Goal: Task Accomplishment & Management: Complete application form

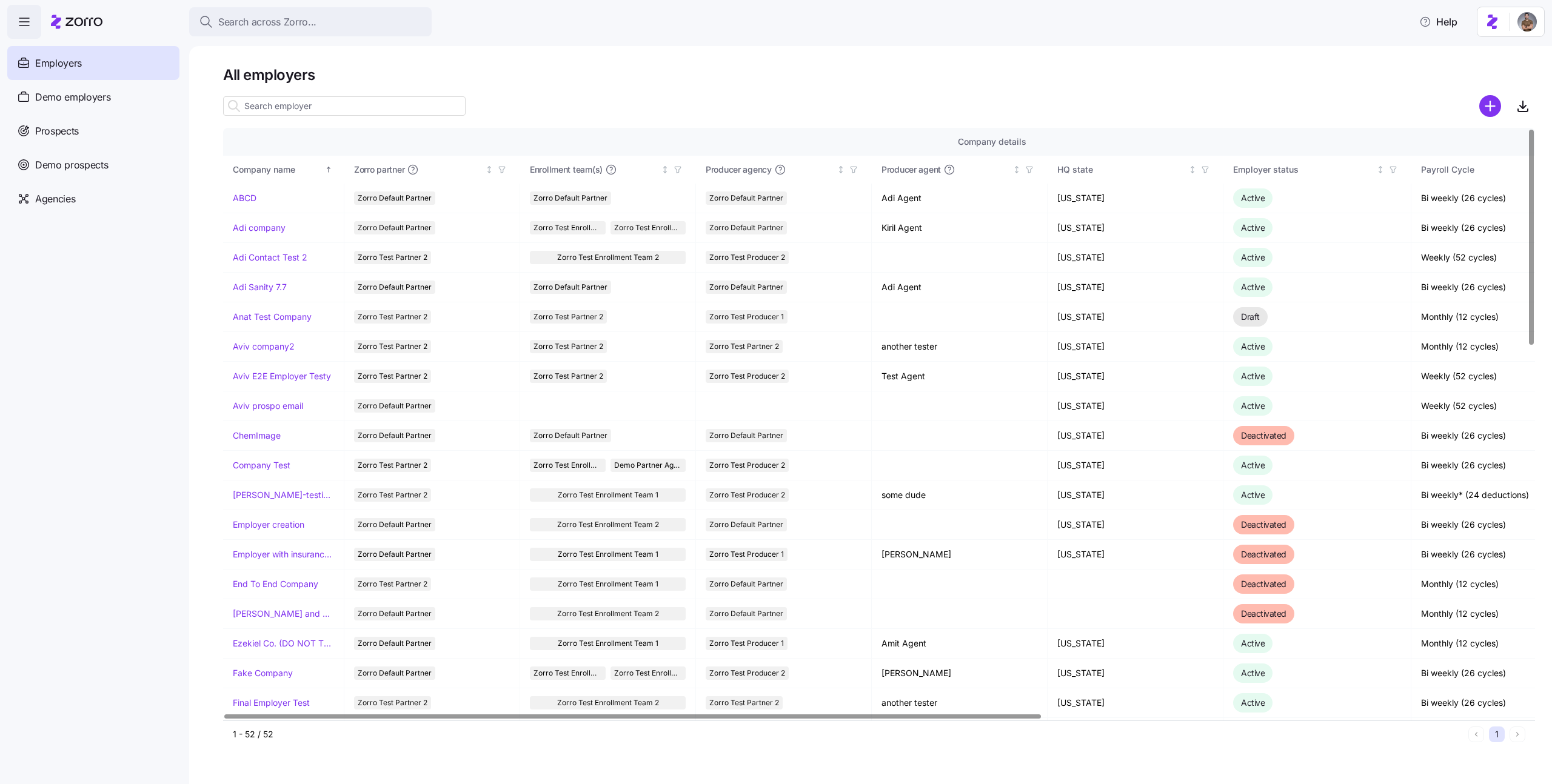
click at [122, 217] on nav "Employers Demo employers Prospects Demo prospects Agencies" at bounding box center [94, 412] width 189 height 746
click at [84, 208] on div "Agencies" at bounding box center [93, 199] width 173 height 34
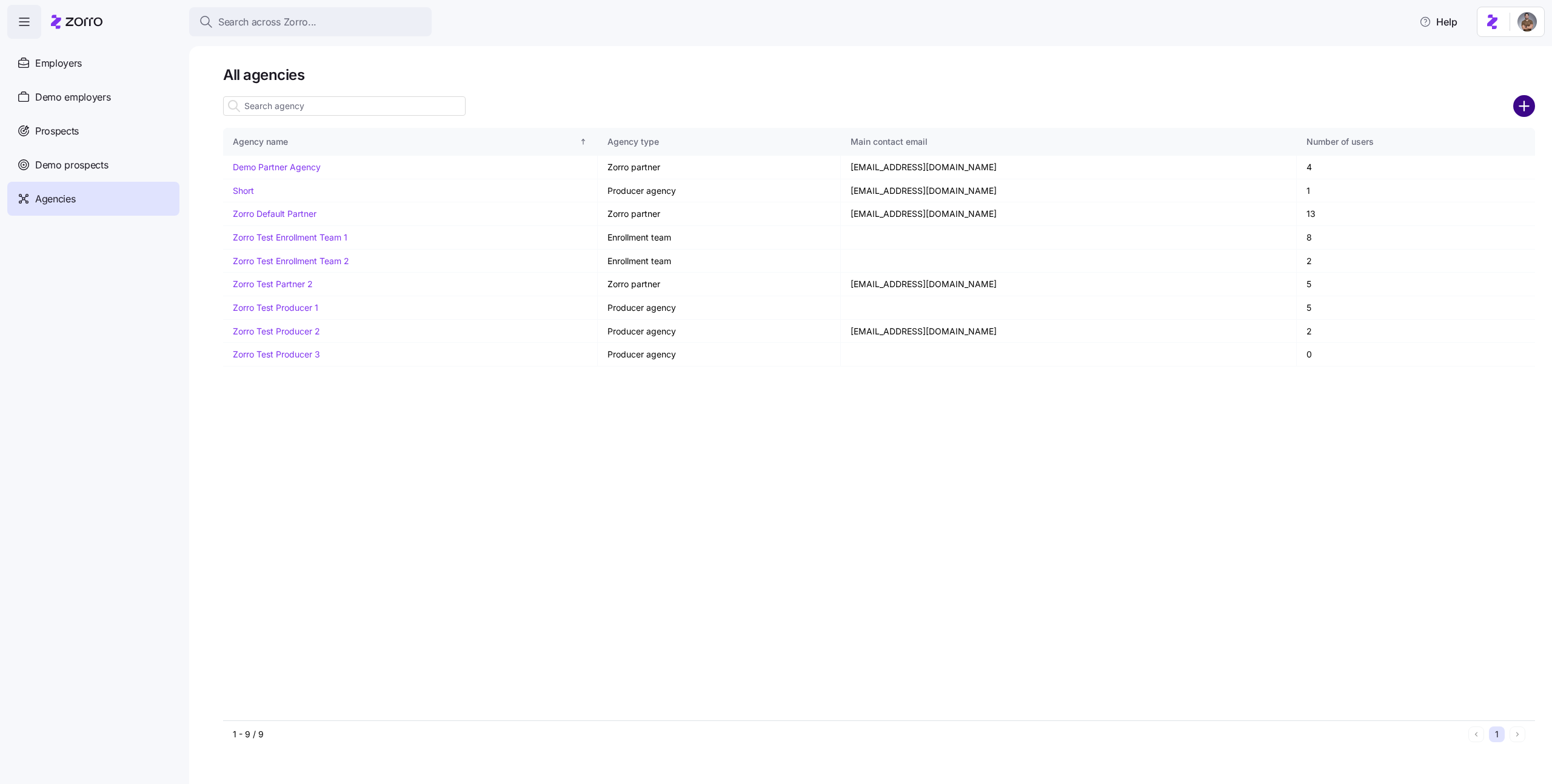
click at [1519, 108] on circle "add icon" at bounding box center [1525, 106] width 20 height 20
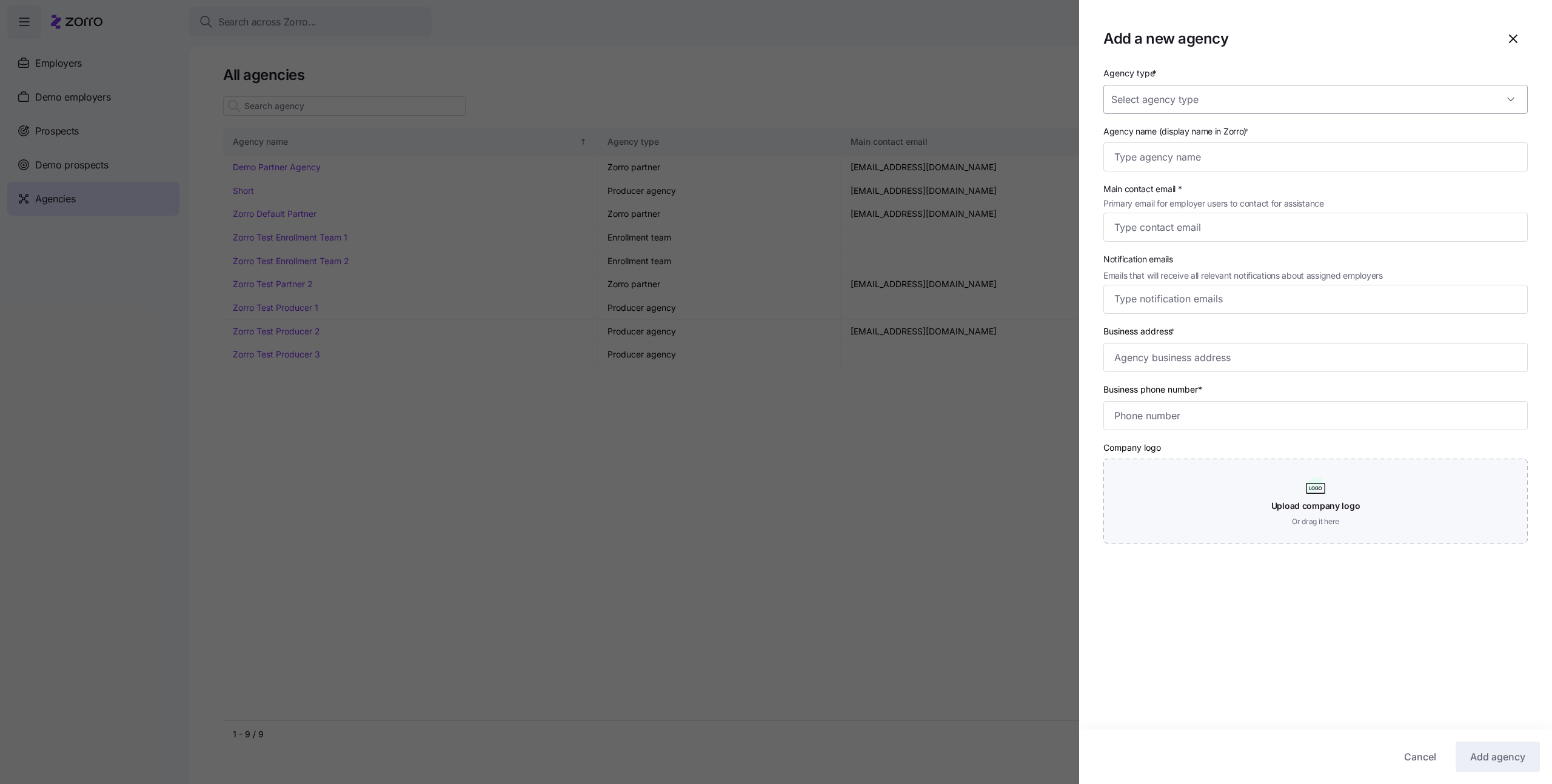
click at [1271, 103] on input "Agency type *" at bounding box center [1316, 100] width 425 height 29
click at [1235, 145] on div "Enrollment team" at bounding box center [1316, 136] width 415 height 25
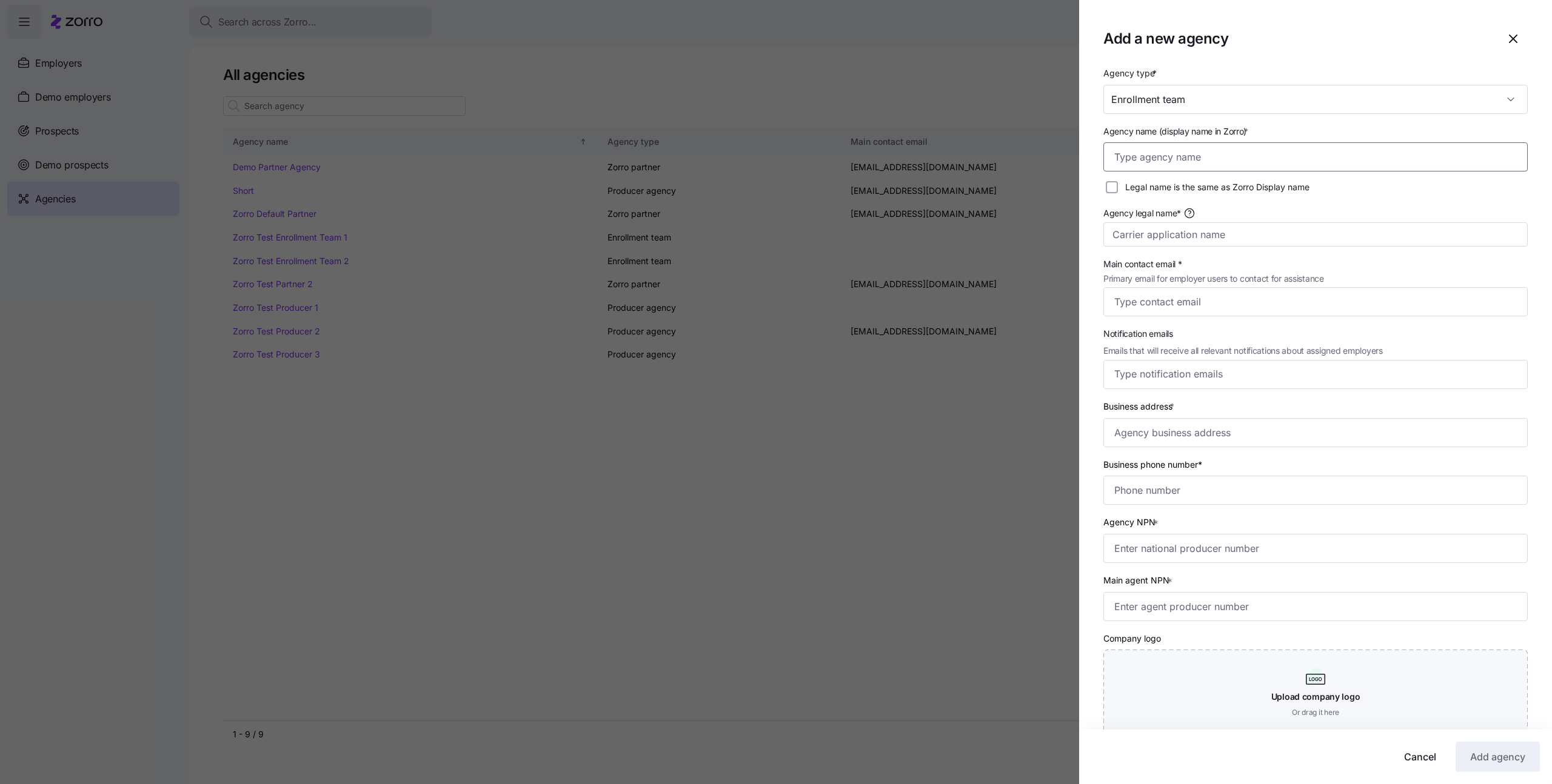
click at [1217, 161] on input "Agency name (display name in Zorro) *" at bounding box center [1316, 157] width 425 height 29
click at [1232, 94] on input "Enrollment team" at bounding box center [1316, 100] width 425 height 29
click at [1174, 162] on div "Producer" at bounding box center [1316, 162] width 415 height 25
type input "Producer"
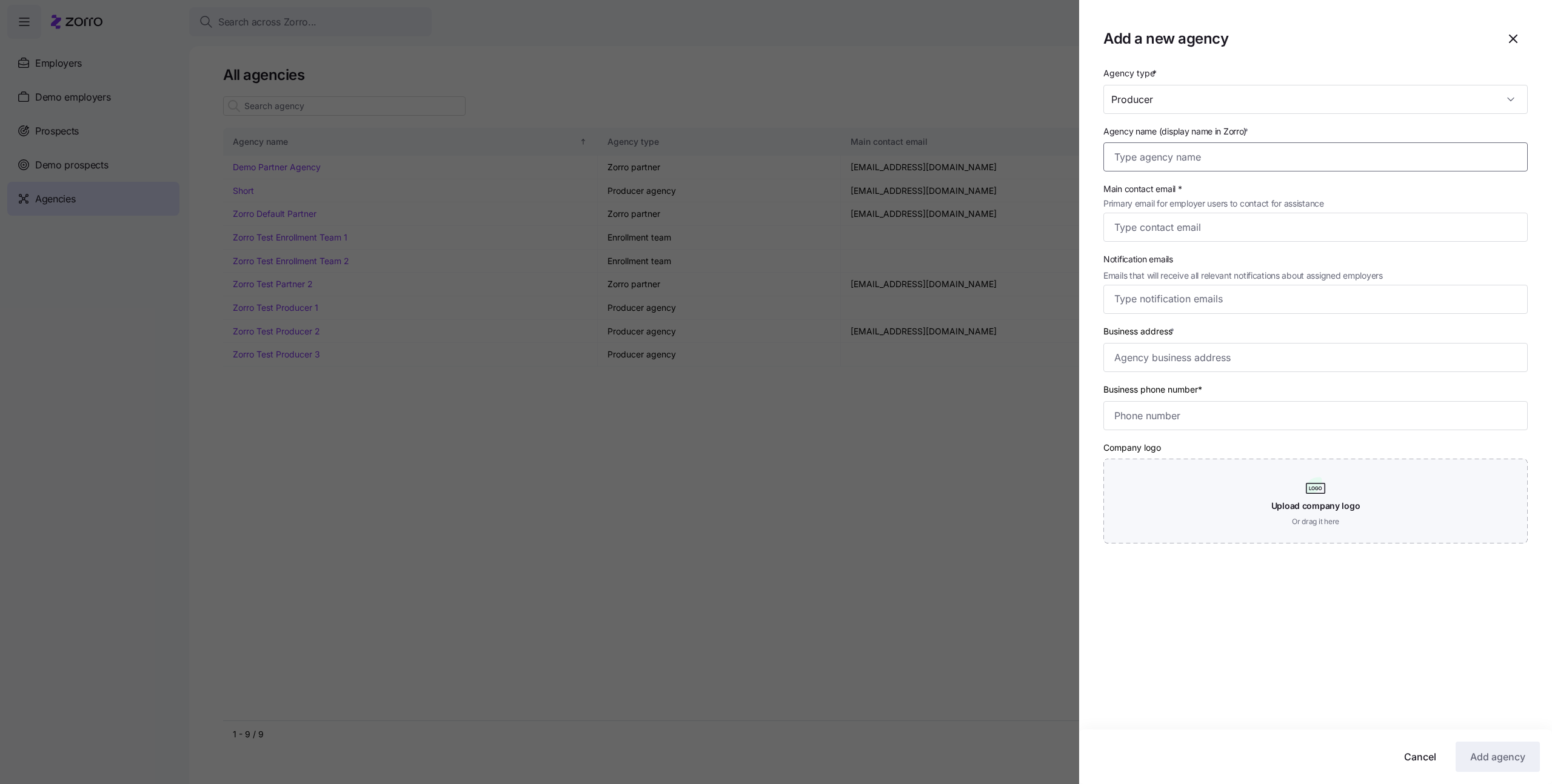
click at [1185, 155] on input "Agency name (display name in Zorro) *" at bounding box center [1316, 157] width 425 height 29
type input "kdfgb"
type input "[EMAIL_ADDRESS][DOMAIN_NAME]"
click at [1188, 355] on input "Business address *" at bounding box center [1316, 358] width 425 height 29
type input "[STREET_ADDRESS]"
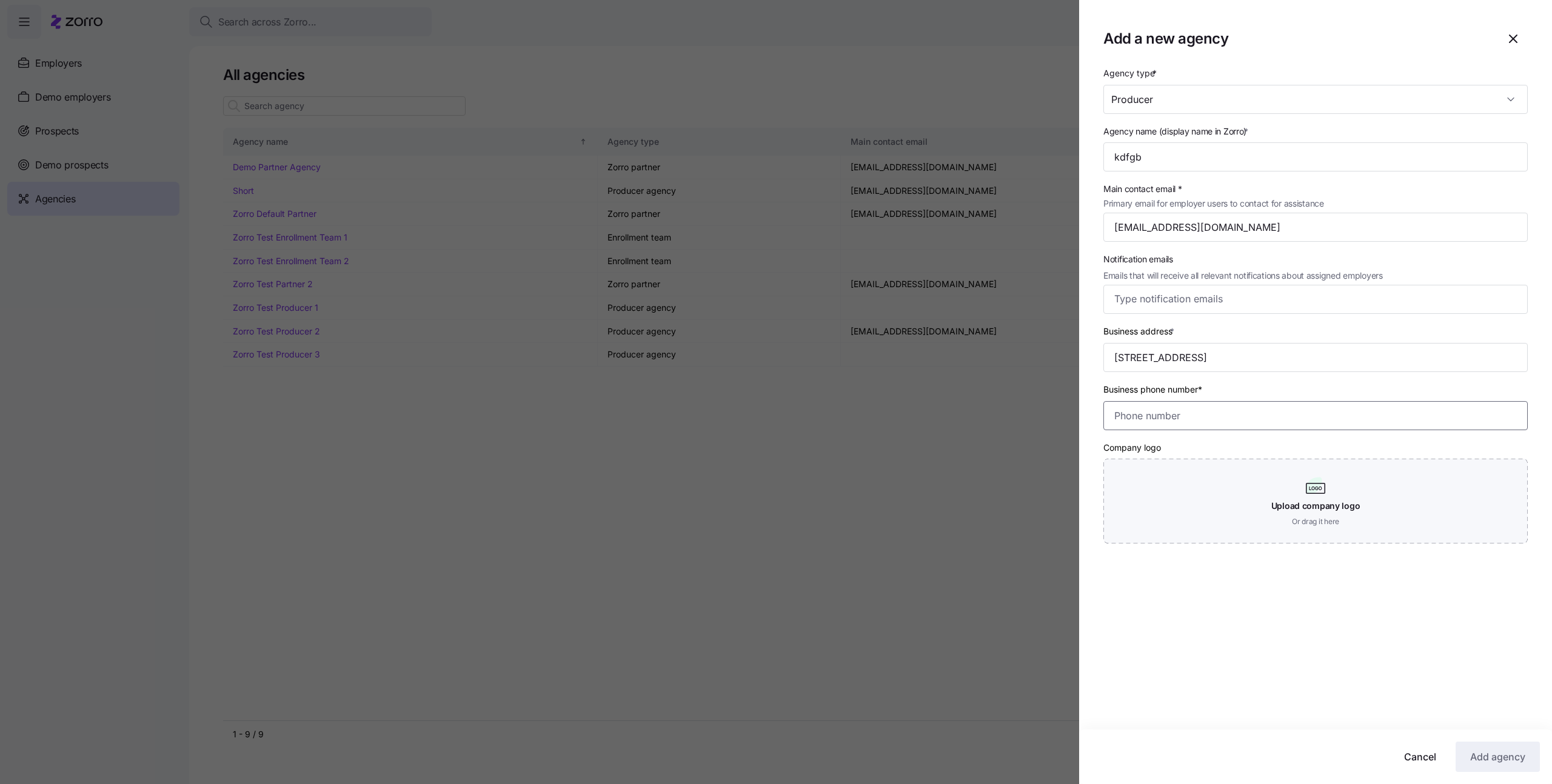
click at [1194, 419] on input "Business phone number*" at bounding box center [1316, 416] width 425 height 29
click at [1141, 417] on input "(516) 379-844" at bounding box center [1316, 416] width 425 height 29
type input "[PHONE_NUMBER]"
click at [1328, 611] on div "Agency type * Producer Agency name (display name in Zorro) * kdfgb Main contact…" at bounding box center [1316, 425] width 473 height 720
click at [1493, 766] on button "Add agency" at bounding box center [1498, 757] width 84 height 30
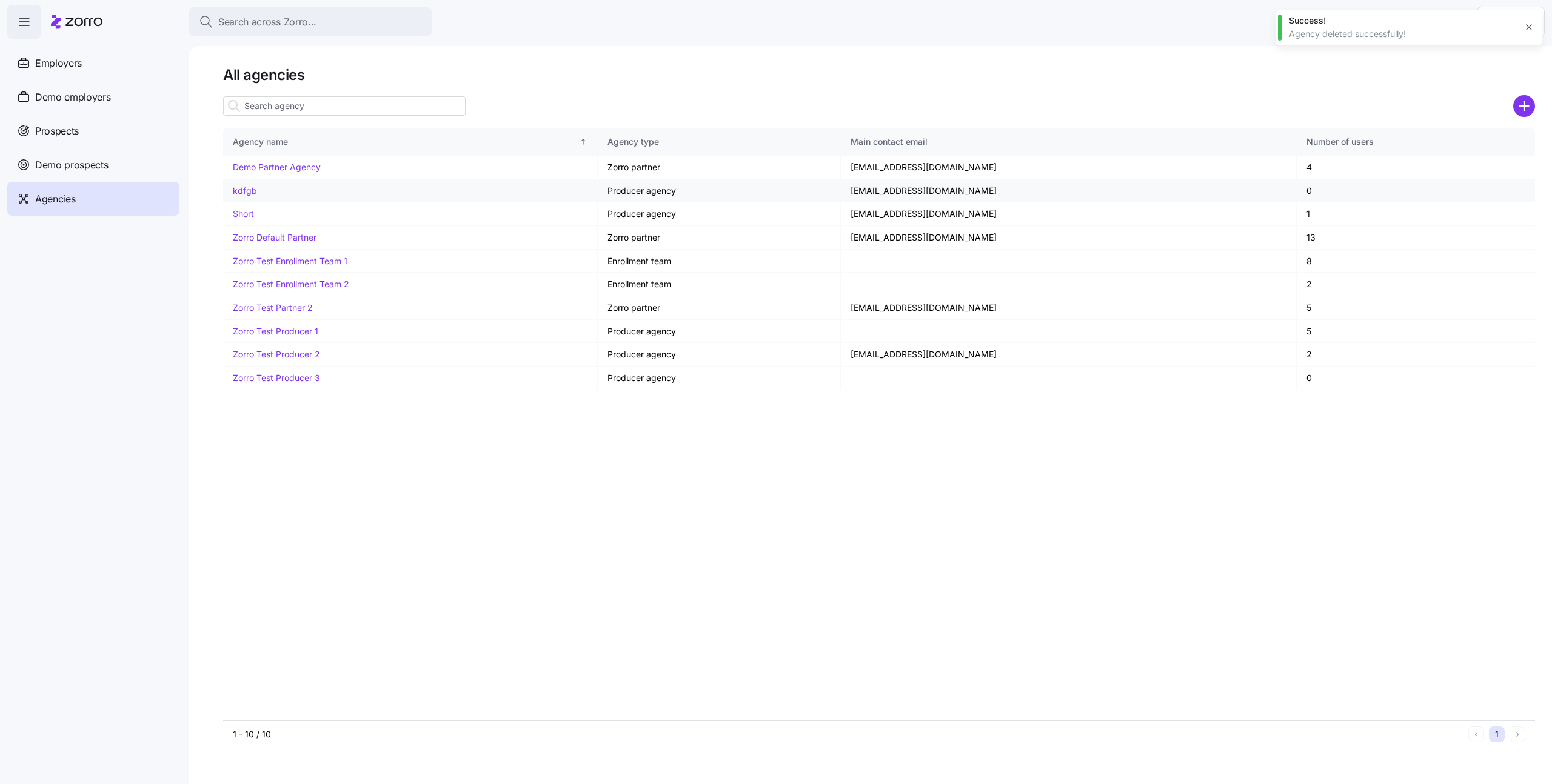
click at [257, 188] on td "kdfgb" at bounding box center [411, 191] width 375 height 24
click at [250, 189] on link "kdfgb" at bounding box center [244, 190] width 25 height 11
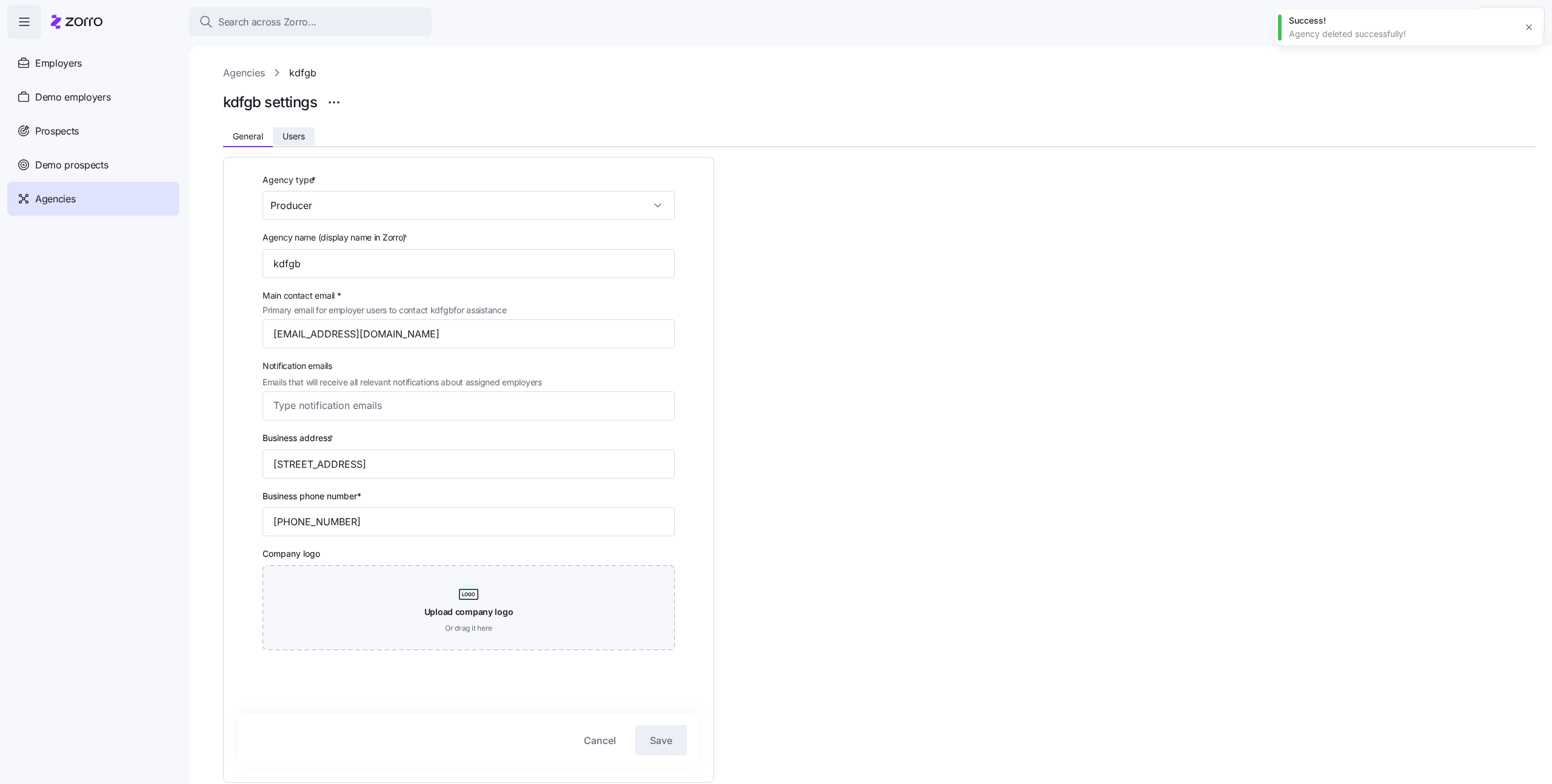
click at [311, 133] on button "Users" at bounding box center [293, 136] width 42 height 19
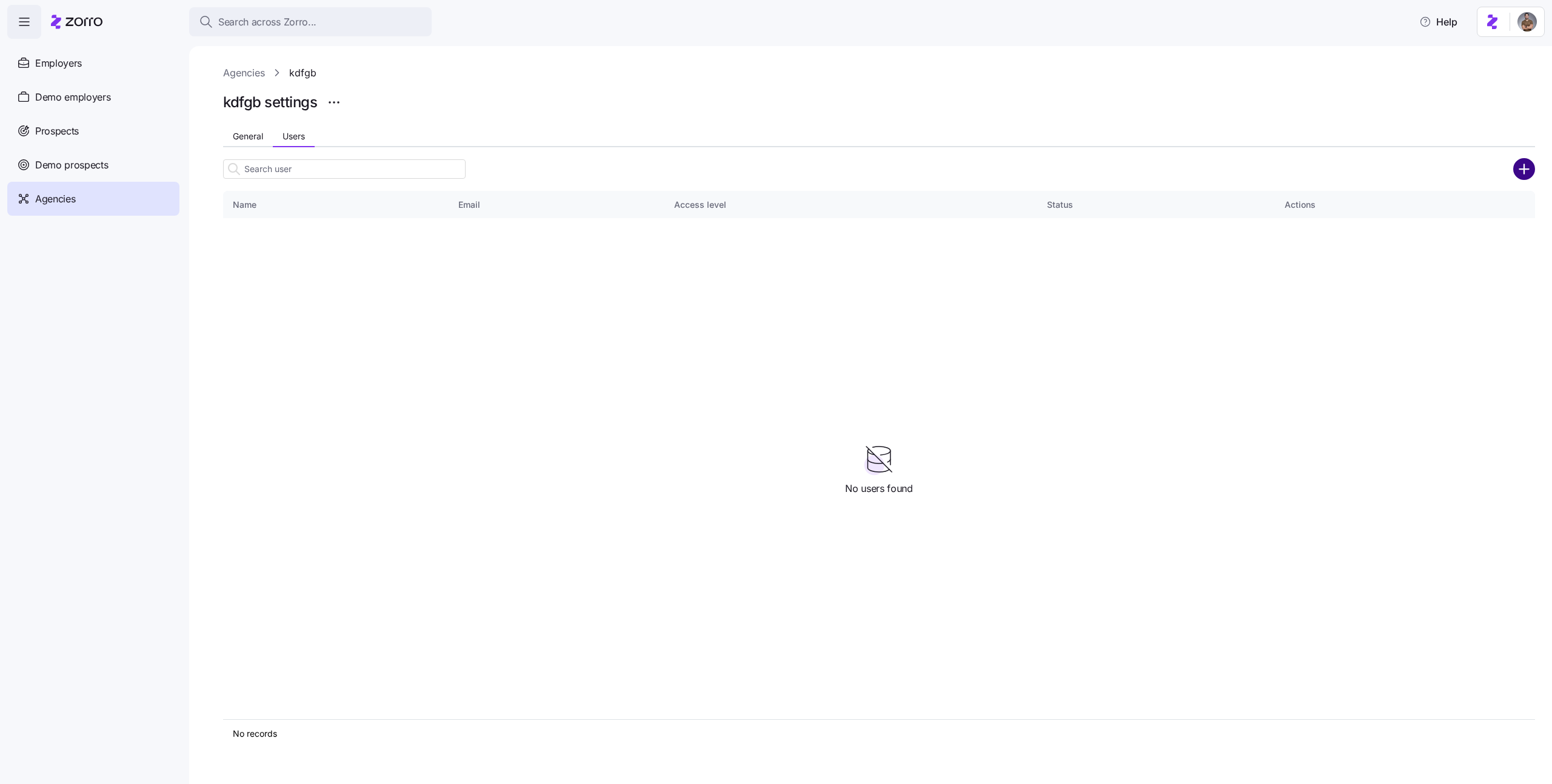
click at [1529, 177] on circle "add icon" at bounding box center [1525, 169] width 20 height 20
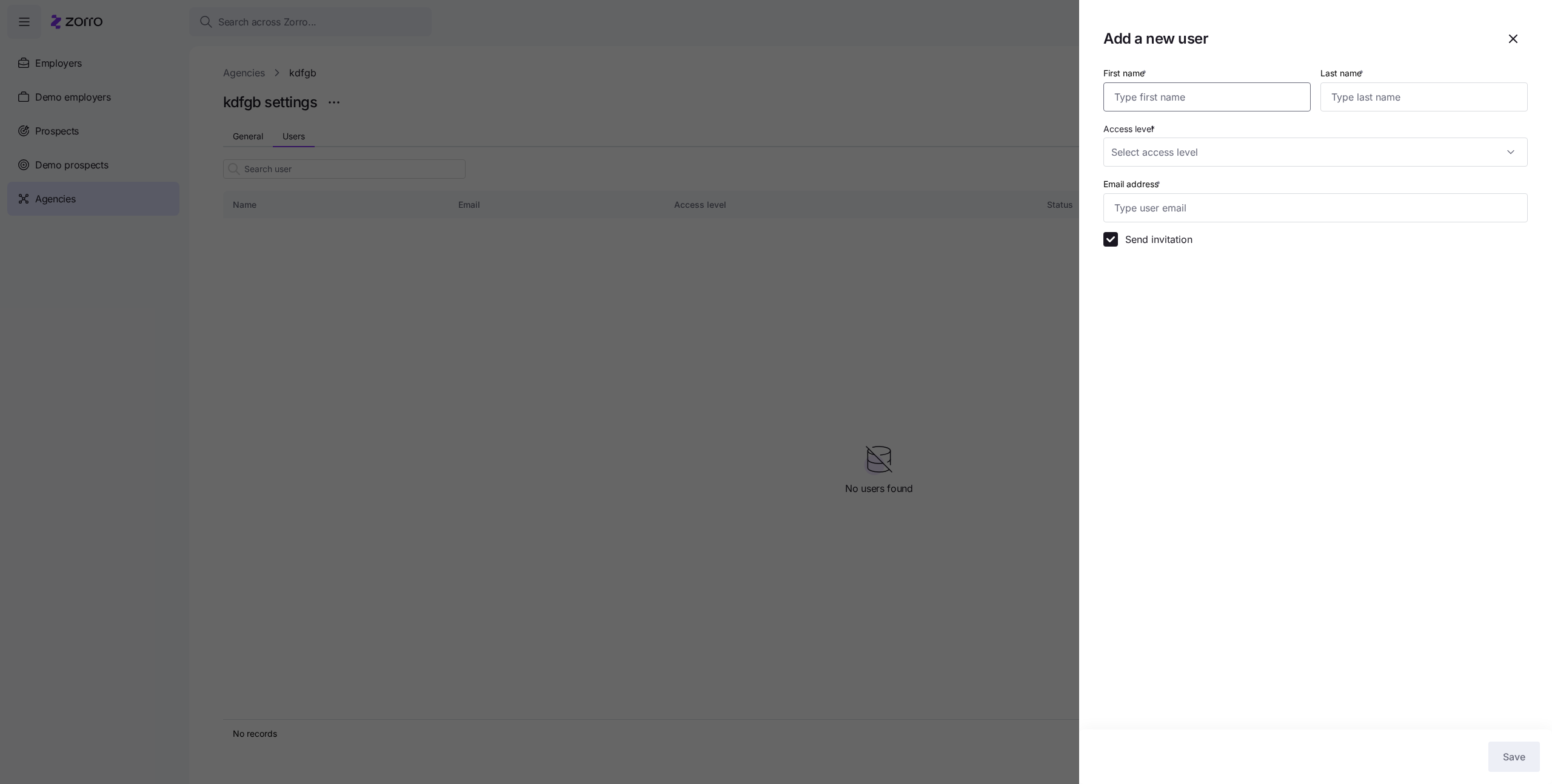
click at [1242, 101] on input "First name *" at bounding box center [1208, 97] width 208 height 29
type input "[PERSON_NAME]"
type input "Bond"
click at [1146, 139] on input "Access level *" at bounding box center [1316, 152] width 425 height 29
click at [1147, 172] on div "Standard Can view employer accounts and manage employee aspects Admin All stand…" at bounding box center [1316, 216] width 425 height 89
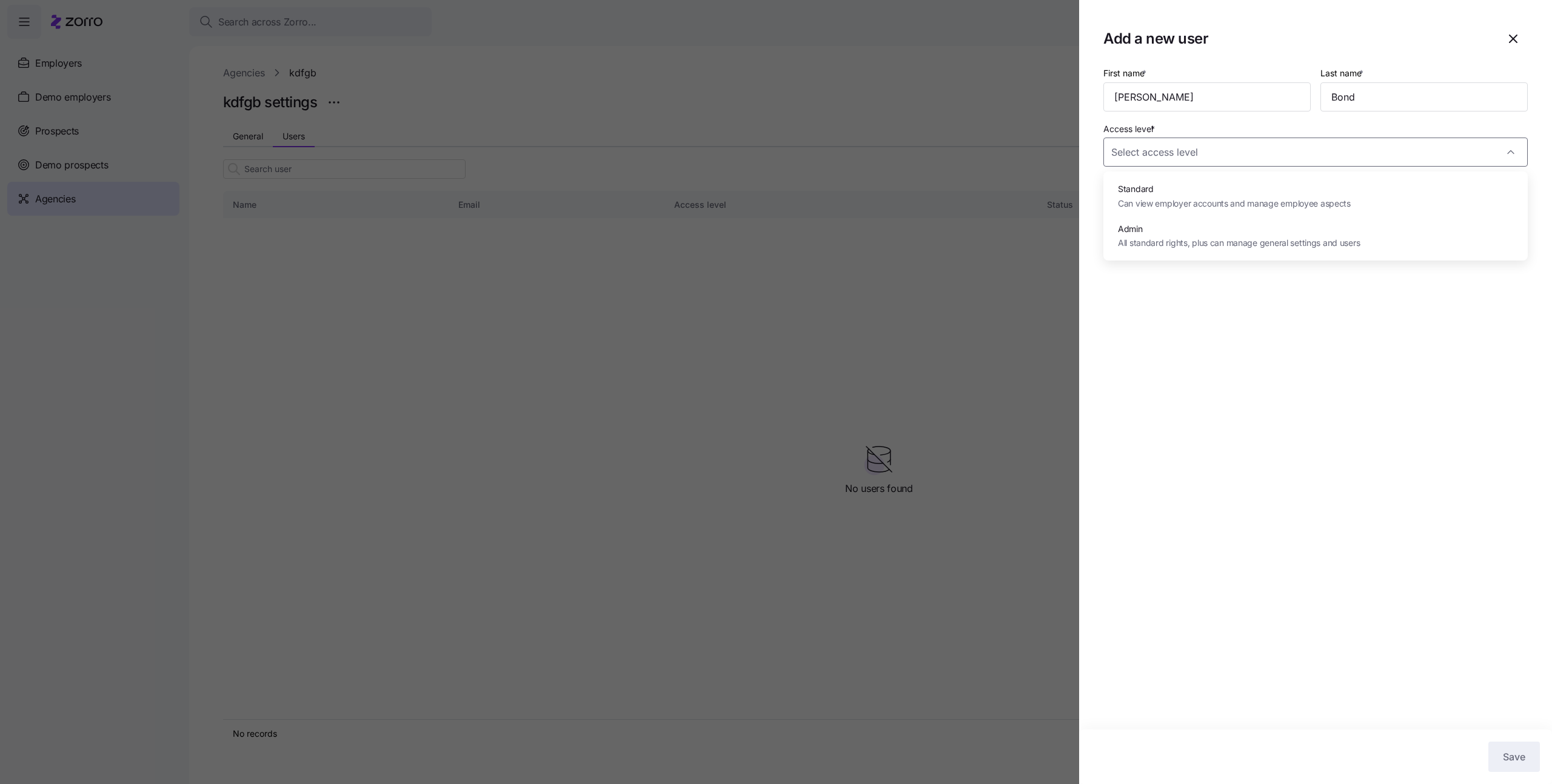
click at [1150, 195] on span "Standard" at bounding box center [1233, 189] width 232 height 14
type input "Standard"
click at [1137, 237] on label "Send invitation" at bounding box center [1155, 239] width 75 height 15
click at [1118, 237] on input "Send invitation" at bounding box center [1111, 239] width 15 height 15
checkbox input "false"
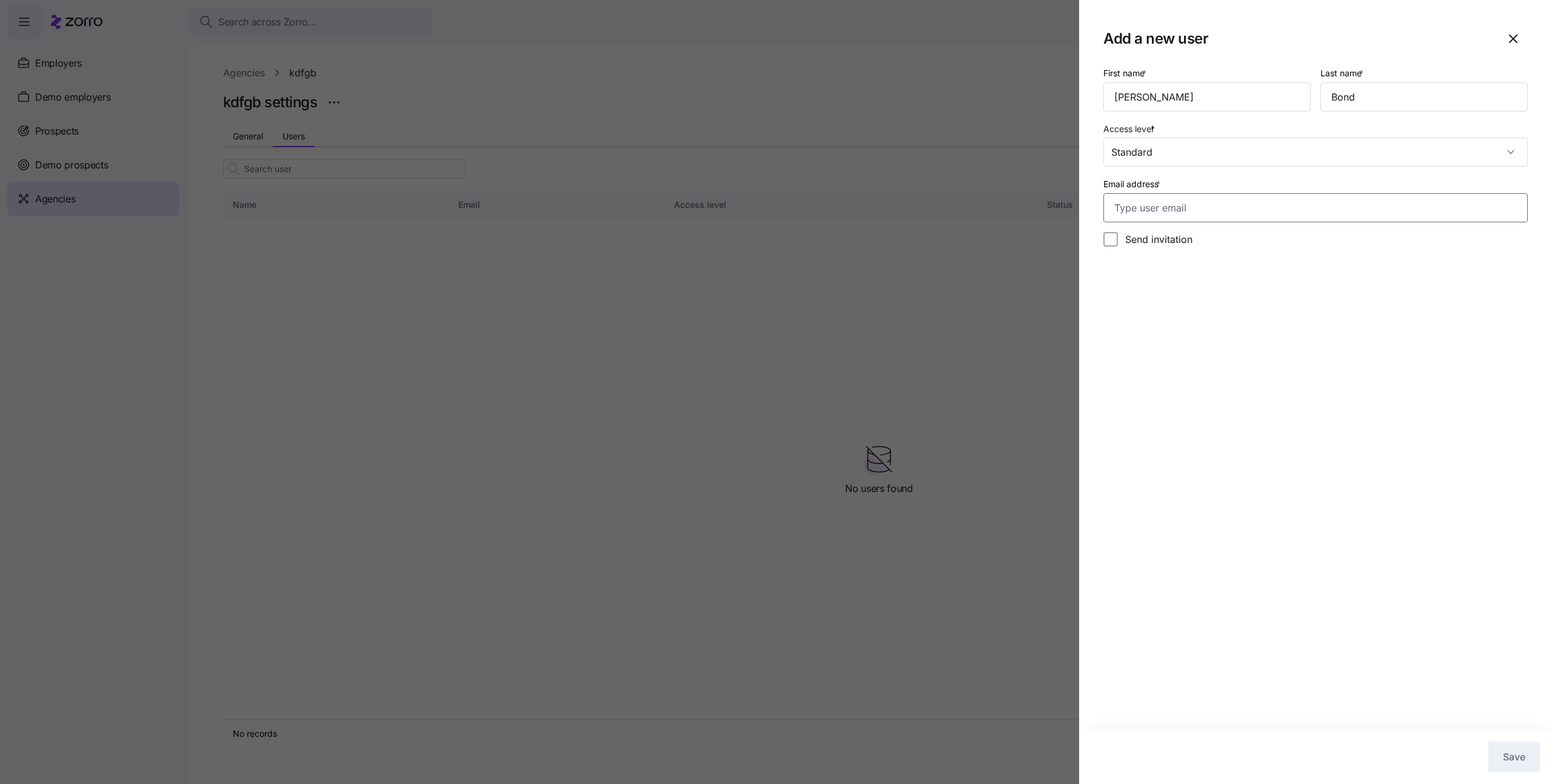
click at [1142, 216] on input "Email address *" at bounding box center [1316, 208] width 425 height 29
type input "[PERSON_NAME][EMAIL_ADDRESS][DOMAIN_NAME]"
click at [1489, 753] on button "Save" at bounding box center [1514, 757] width 52 height 30
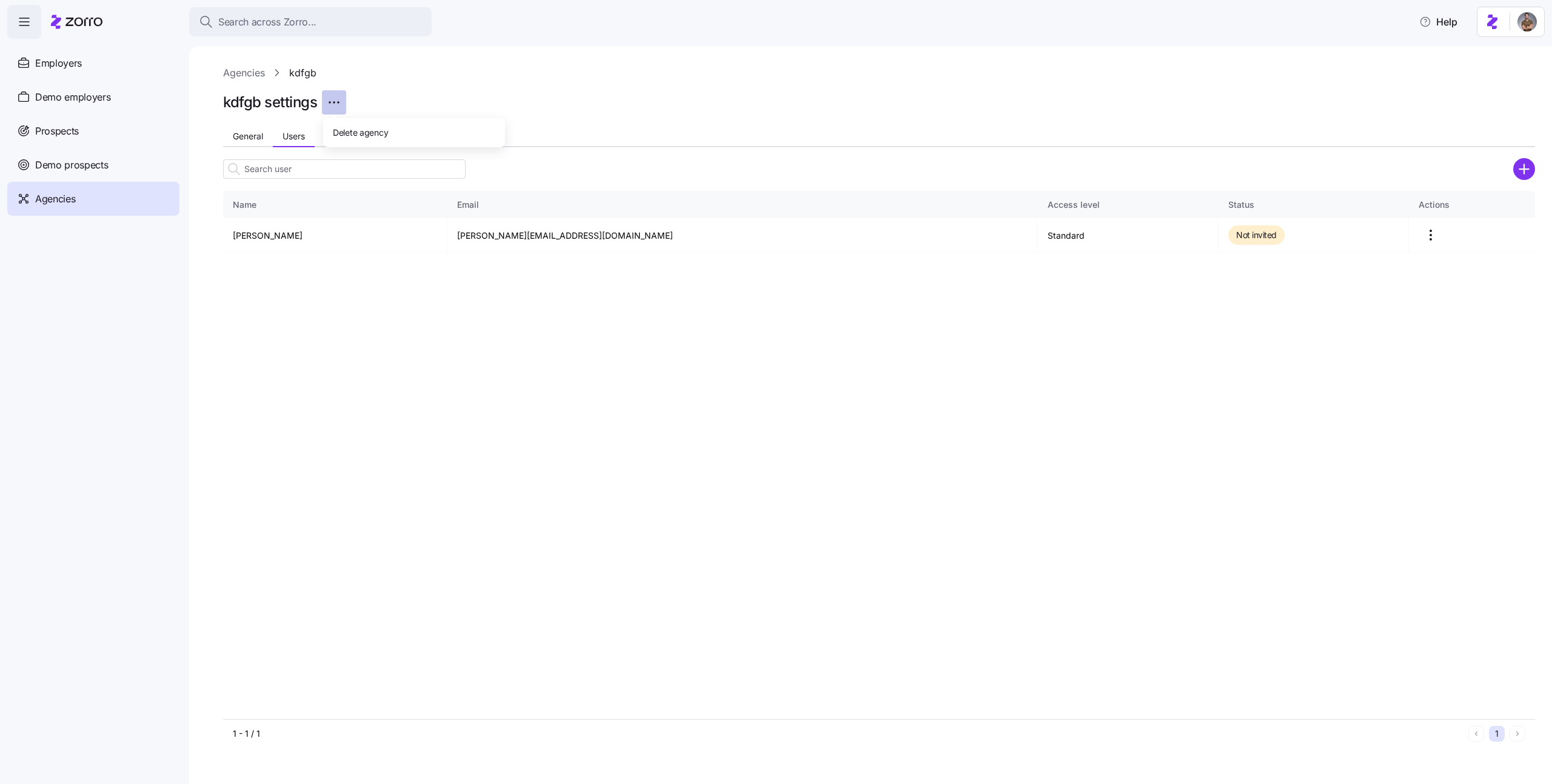
click at [335, 100] on html "Search across Zorro... Help Employers Demo employers Prospects Demo prospects A…" at bounding box center [776, 388] width 1552 height 777
click at [357, 132] on span "Delete agency" at bounding box center [361, 132] width 55 height 12
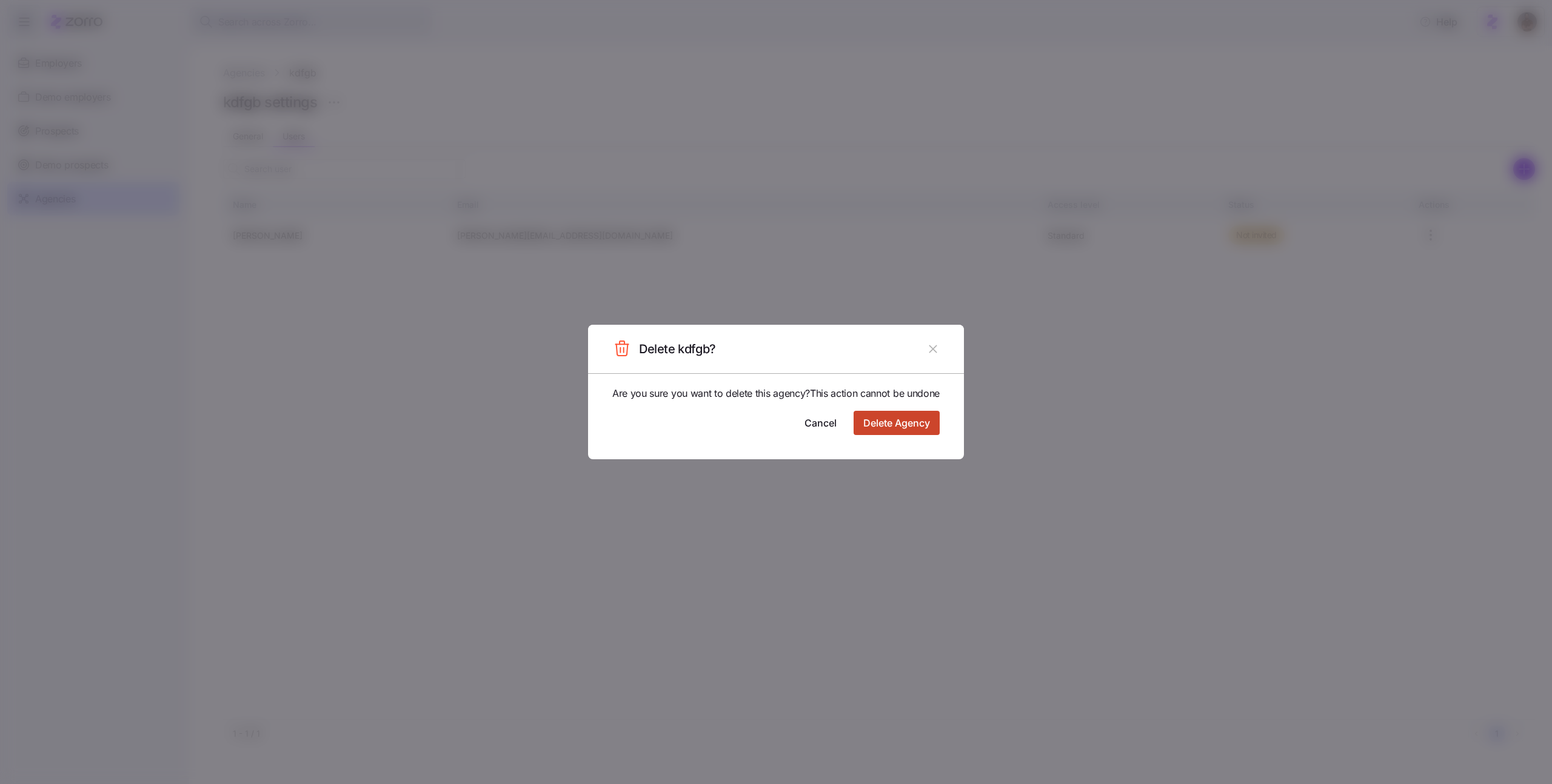
click at [895, 430] on span "Delete Agency" at bounding box center [897, 422] width 67 height 15
